Goal: Information Seeking & Learning: Understand process/instructions

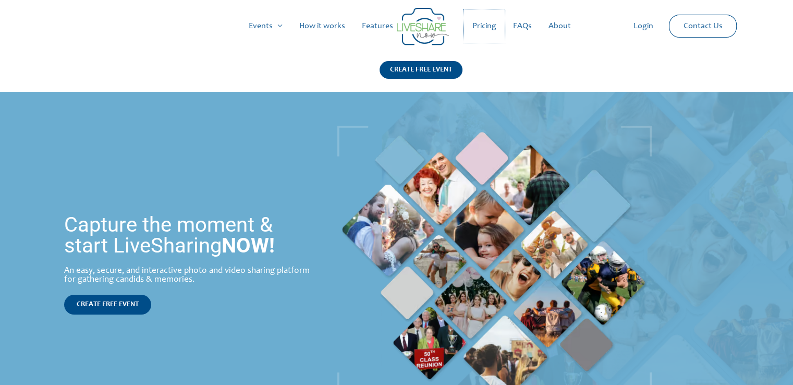
click at [493, 23] on link "Pricing" at bounding box center [484, 25] width 41 height 33
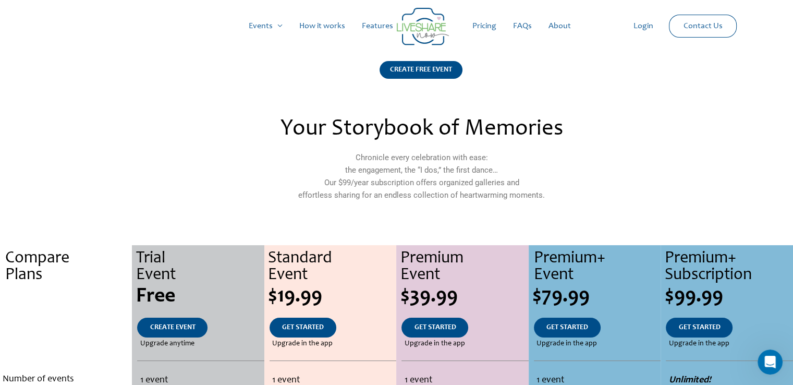
click at [325, 26] on link "How it works" at bounding box center [322, 25] width 63 height 33
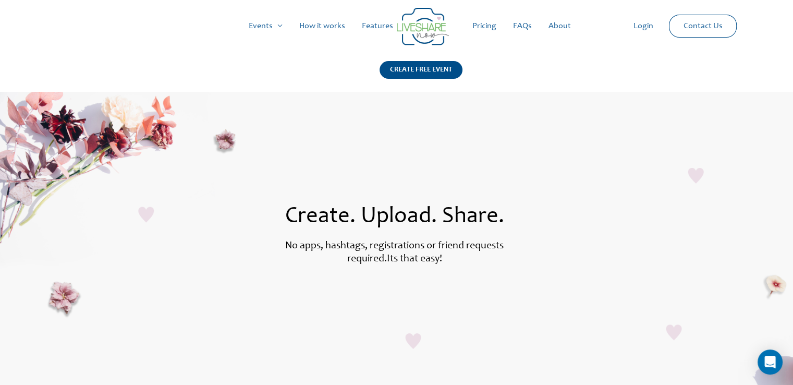
click at [488, 28] on link "Pricing" at bounding box center [484, 25] width 41 height 33
